Goal: Communication & Community: Answer question/provide support

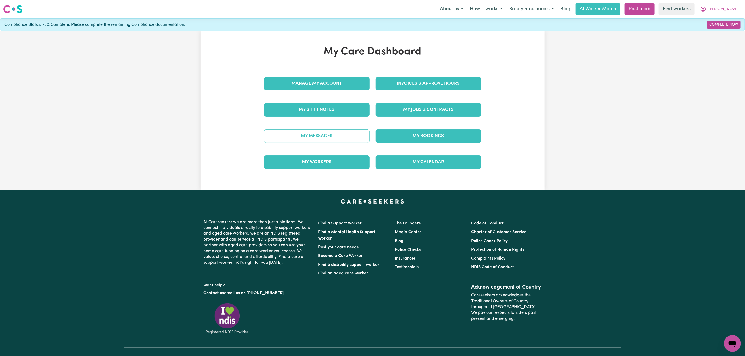
click at [292, 138] on link "My Messages" at bounding box center [316, 136] width 105 height 14
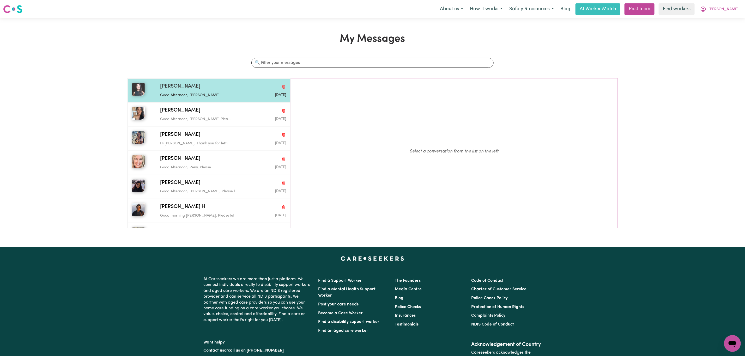
click at [219, 94] on p "Good Afternoon, [PERSON_NAME]..." at bounding box center [202, 96] width 84 height 6
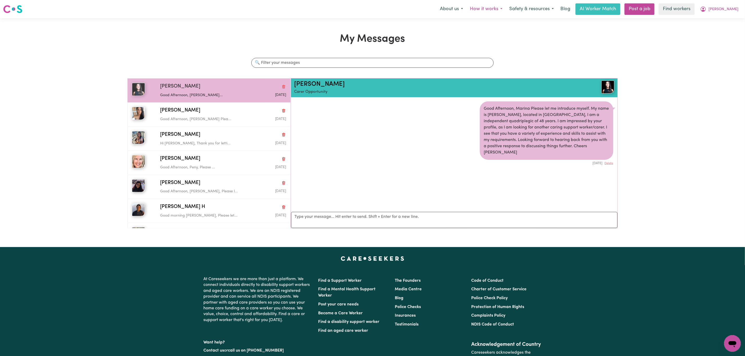
scroll to position [3, 0]
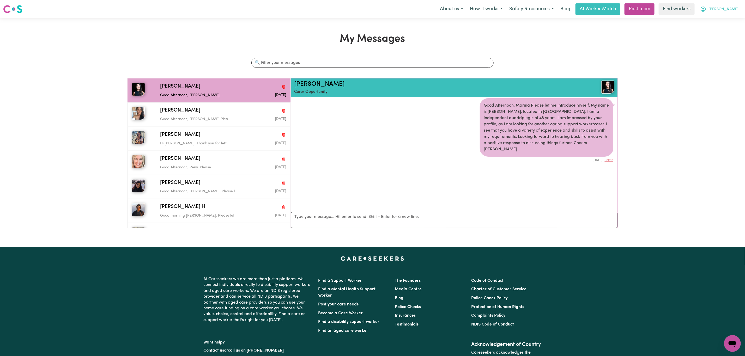
click at [737, 8] on button "[PERSON_NAME]" at bounding box center [719, 9] width 45 height 11
click at [711, 30] on link "Logout" at bounding box center [720, 30] width 41 height 10
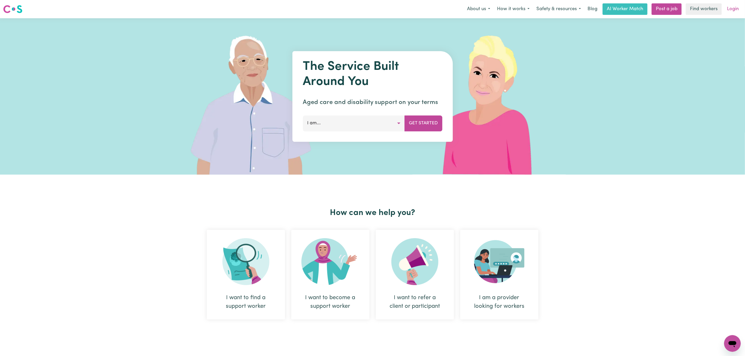
click at [729, 4] on link "Login" at bounding box center [733, 8] width 18 height 11
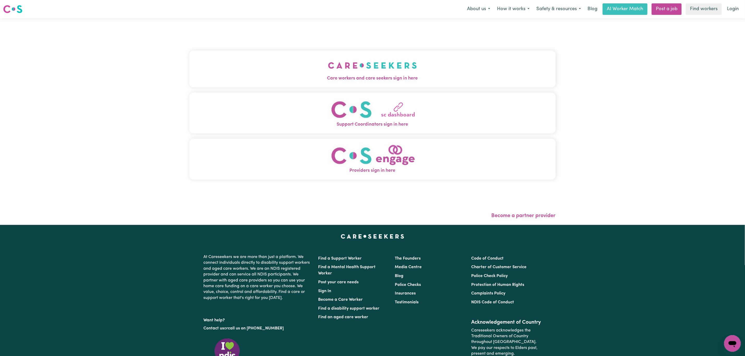
click at [225, 68] on button "Care workers and care seekers sign in here" at bounding box center [372, 69] width 366 height 36
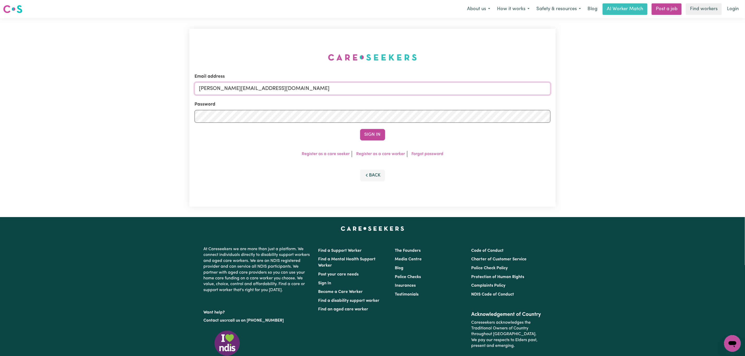
click at [258, 85] on input "[PERSON_NAME][EMAIL_ADDRESS][DOMAIN_NAME]" at bounding box center [372, 88] width 356 height 13
drag, startPoint x: 227, startPoint y: 86, endPoint x: 411, endPoint y: 89, distance: 183.5
click at [411, 89] on input "[EMAIL_ADDRESS][PERSON_NAME][DOMAIN_NAME]" at bounding box center [372, 88] width 356 height 13
type input "[EMAIL_ADDRESS][DOMAIN_NAME]"
click at [365, 133] on button "Sign In" at bounding box center [372, 134] width 25 height 11
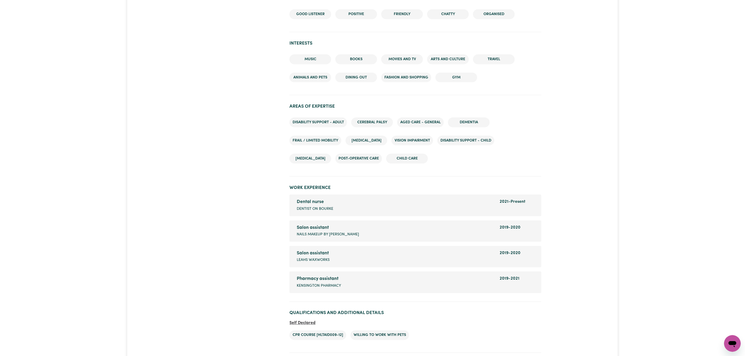
scroll to position [704, 0]
